Goal: Task Accomplishment & Management: Manage account settings

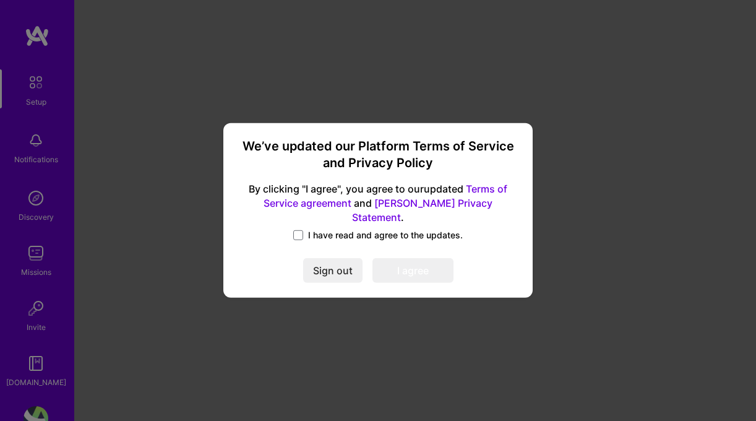
click at [354, 229] on span "I have read and agree to the updates." at bounding box center [385, 235] width 155 height 12
click at [0, 0] on input "I have read and agree to the updates." at bounding box center [0, 0] width 0 height 0
click at [403, 259] on button "I agree" at bounding box center [413, 271] width 81 height 25
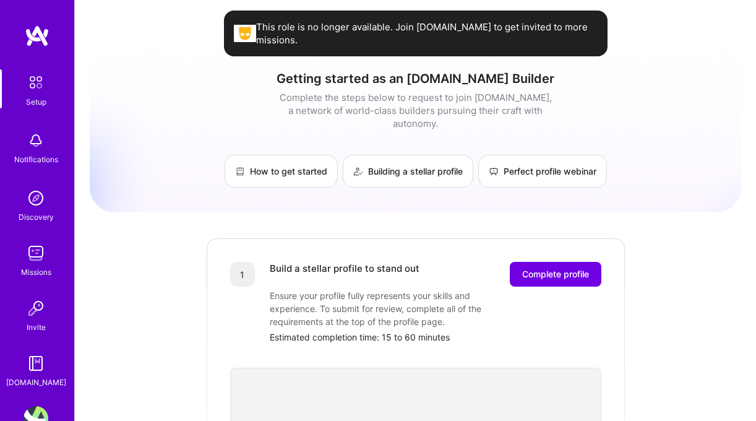
scroll to position [21, 0]
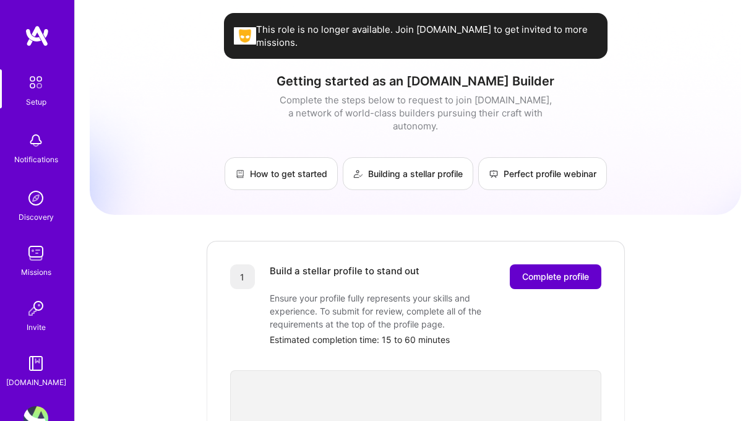
click at [537, 270] on span "Complete profile" at bounding box center [555, 276] width 67 height 12
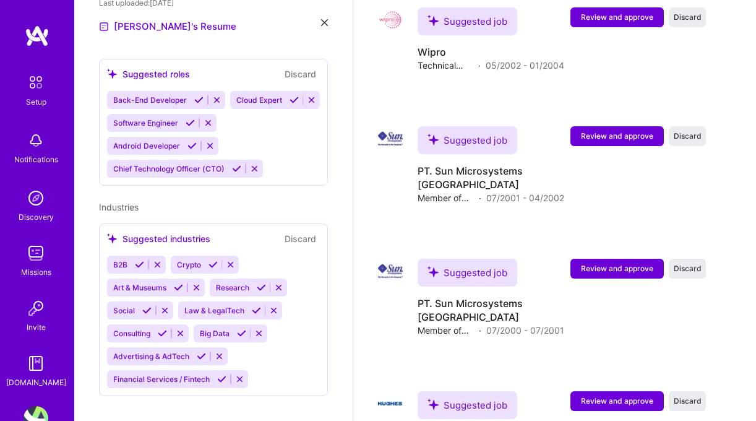
scroll to position [3230, 0]
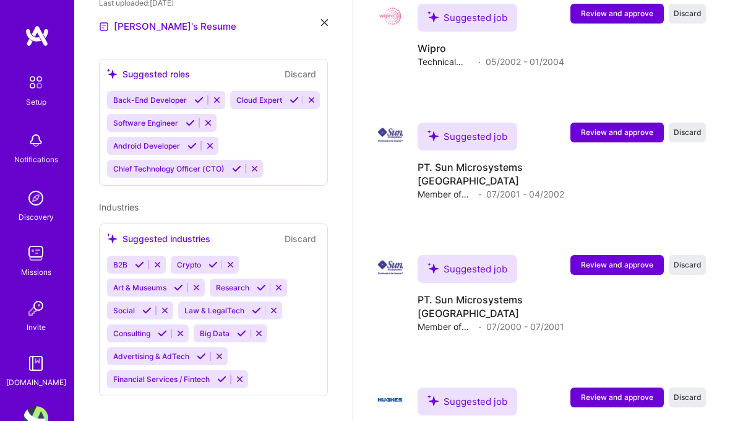
click at [43, 152] on img at bounding box center [36, 140] width 25 height 25
